Goal: Task Accomplishment & Management: Manage account settings

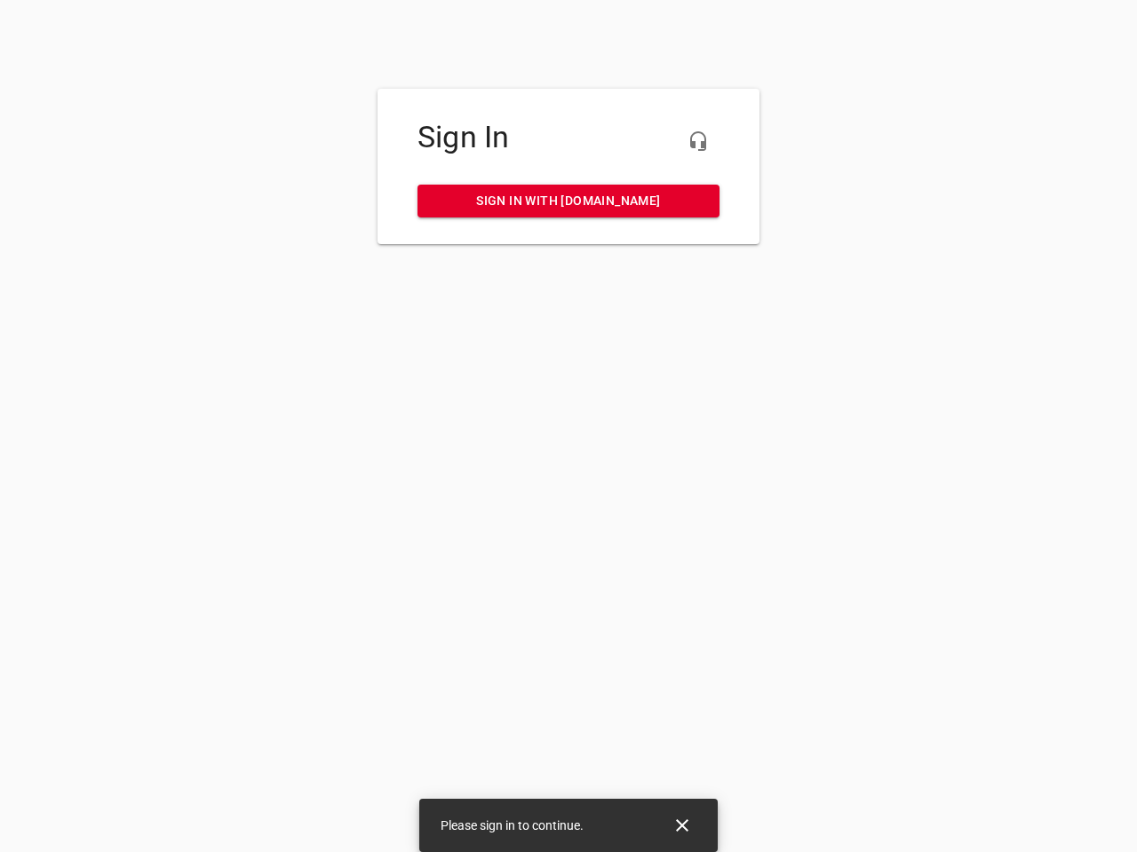
click at [698, 141] on icon "button" at bounding box center [697, 141] width 21 height 21
click at [682, 826] on icon "Close" at bounding box center [682, 826] width 12 height 12
